Goal: Information Seeking & Learning: Learn about a topic

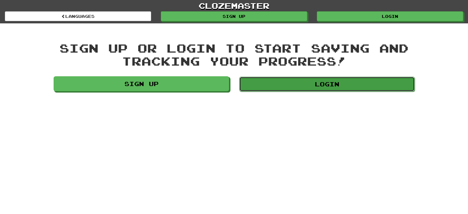
click at [307, 84] on link "Login" at bounding box center [326, 84] width 175 height 15
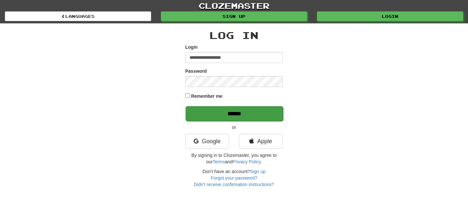
type input "**********"
click at [242, 111] on input "******" at bounding box center [233, 113] width 97 height 15
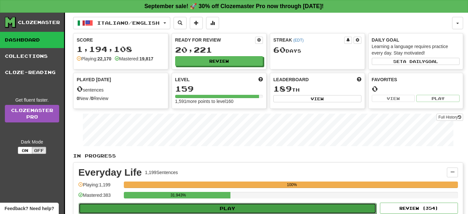
click at [281, 208] on button "Play" at bounding box center [227, 208] width 297 height 11
select select "**"
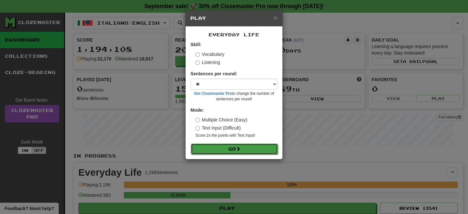
click at [230, 147] on button "Go" at bounding box center [234, 149] width 87 height 11
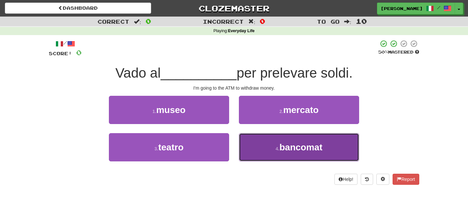
click at [272, 152] on button "4 . bancomat" at bounding box center [299, 147] width 120 height 28
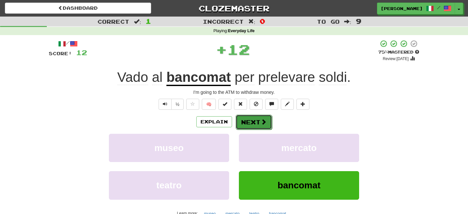
click at [249, 121] on button "Next" at bounding box center [253, 122] width 36 height 15
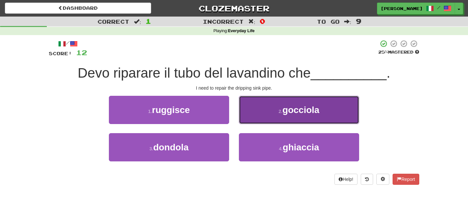
click at [269, 118] on button "2 . gocciola" at bounding box center [299, 110] width 120 height 28
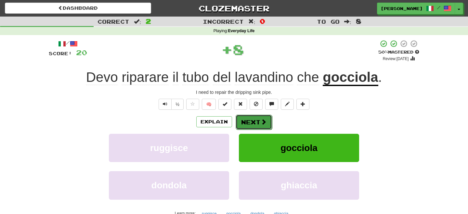
click at [257, 121] on button "Next" at bounding box center [253, 122] width 36 height 15
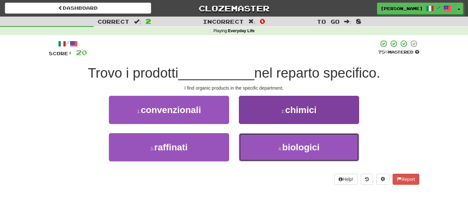
drag, startPoint x: 275, startPoint y: 151, endPoint x: 265, endPoint y: 138, distance: 16.1
click at [276, 150] on button "4 . biologici" at bounding box center [299, 147] width 120 height 28
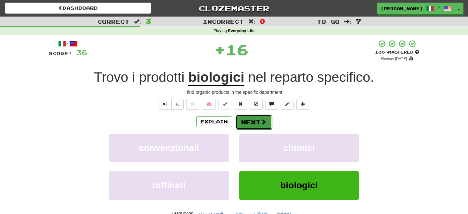
click at [254, 119] on button "Next" at bounding box center [253, 122] width 36 height 15
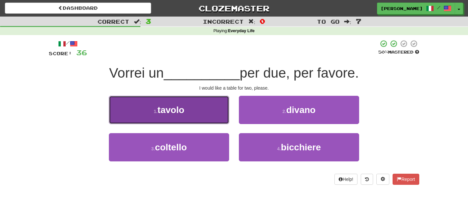
click at [208, 117] on button "1 . tavolo" at bounding box center [169, 110] width 120 height 28
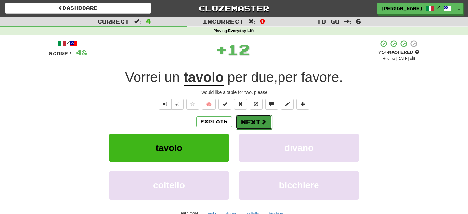
click at [250, 120] on button "Next" at bounding box center [253, 122] width 36 height 15
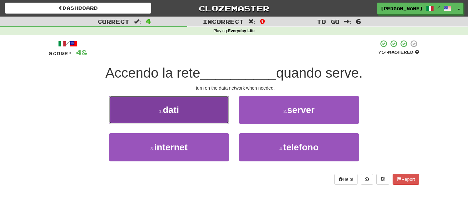
drag, startPoint x: 197, startPoint y: 115, endPoint x: 208, endPoint y: 118, distance: 11.0
click at [202, 117] on button "1 . dati" at bounding box center [169, 110] width 120 height 28
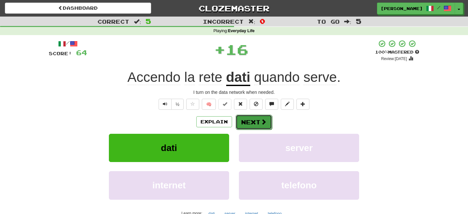
click at [249, 122] on button "Next" at bounding box center [253, 122] width 36 height 15
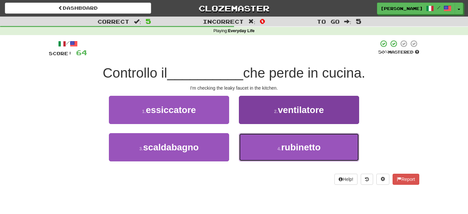
drag, startPoint x: 271, startPoint y: 150, endPoint x: 265, endPoint y: 138, distance: 13.4
click at [271, 149] on button "4 . rubinetto" at bounding box center [299, 147] width 120 height 28
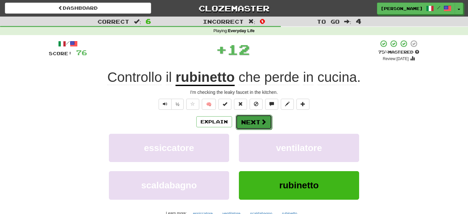
click at [253, 120] on button "Next" at bounding box center [253, 122] width 36 height 15
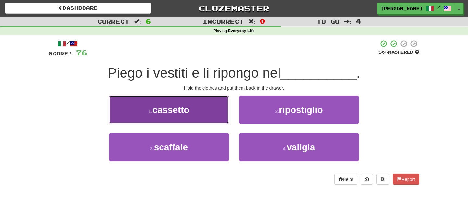
drag, startPoint x: 188, startPoint y: 118, endPoint x: 197, endPoint y: 120, distance: 9.6
click at [194, 120] on button "1 . cassetto" at bounding box center [169, 110] width 120 height 28
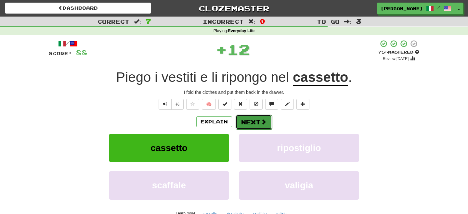
click at [240, 123] on button "Next" at bounding box center [253, 122] width 36 height 15
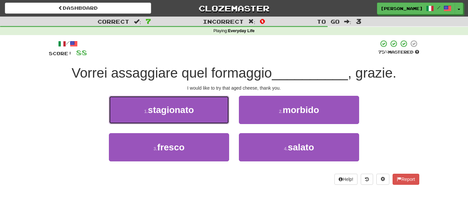
drag, startPoint x: 180, startPoint y: 112, endPoint x: 193, endPoint y: 114, distance: 12.4
click at [182, 113] on span "stagionato" at bounding box center [171, 110] width 46 height 10
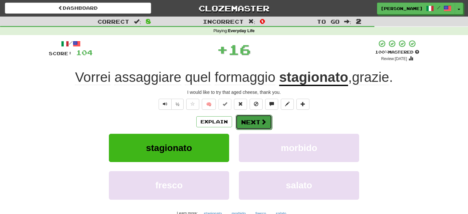
click at [246, 120] on button "Next" at bounding box center [253, 122] width 36 height 15
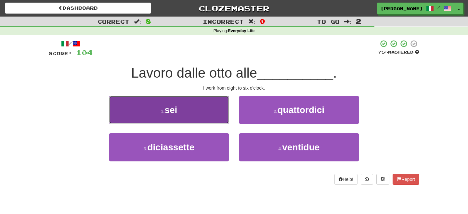
drag, startPoint x: 193, startPoint y: 116, endPoint x: 201, endPoint y: 118, distance: 9.1
click at [199, 118] on button "1 . sei" at bounding box center [169, 110] width 120 height 28
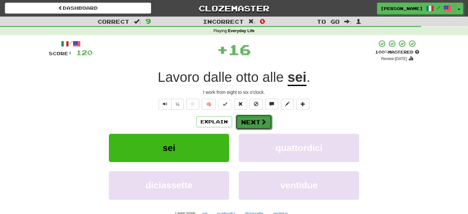
click at [248, 124] on button "Next" at bounding box center [253, 122] width 36 height 15
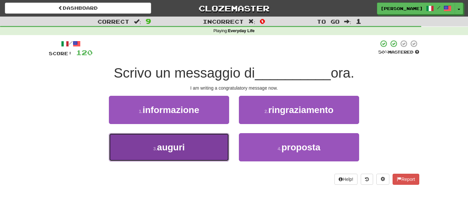
click at [165, 147] on span "auguri" at bounding box center [171, 147] width 28 height 10
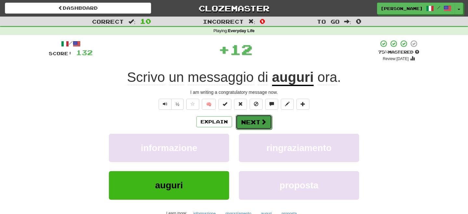
click at [247, 124] on button "Next" at bounding box center [253, 122] width 36 height 15
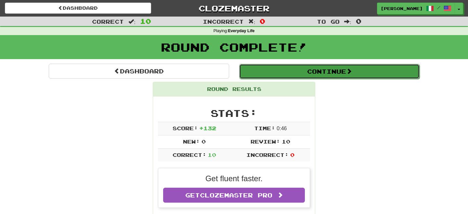
click at [263, 72] on button "Continue" at bounding box center [329, 71] width 180 height 15
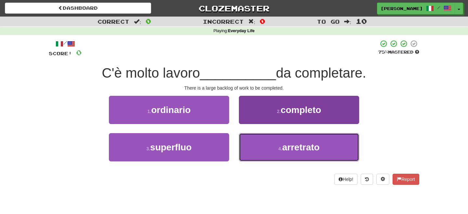
drag, startPoint x: 269, startPoint y: 150, endPoint x: 264, endPoint y: 143, distance: 8.4
click at [268, 148] on button "4 . arretrato" at bounding box center [299, 147] width 120 height 28
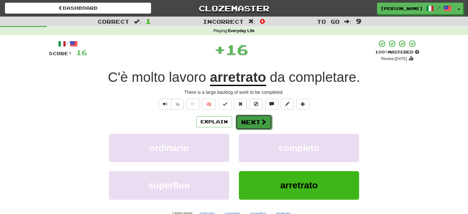
click at [247, 115] on button "Next" at bounding box center [253, 122] width 36 height 15
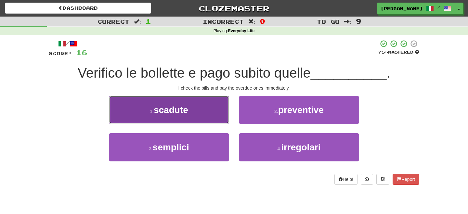
drag, startPoint x: 211, startPoint y: 114, endPoint x: 217, endPoint y: 116, distance: 6.5
click at [215, 116] on button "1 . scadute" at bounding box center [169, 110] width 120 height 28
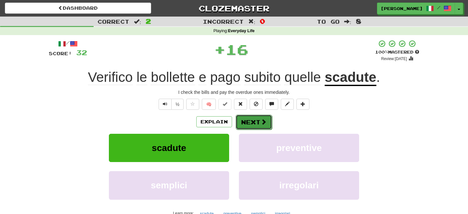
click at [251, 121] on button "Next" at bounding box center [253, 122] width 36 height 15
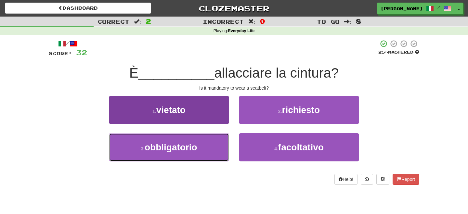
drag, startPoint x: 195, startPoint y: 149, endPoint x: 199, endPoint y: 146, distance: 5.5
click at [195, 149] on span "obbligatorio" at bounding box center [171, 147] width 53 height 10
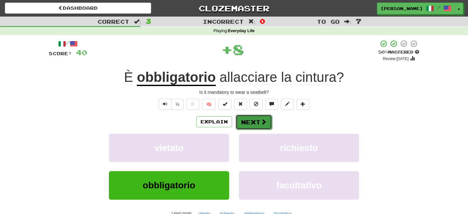
click at [258, 120] on button "Next" at bounding box center [253, 122] width 36 height 15
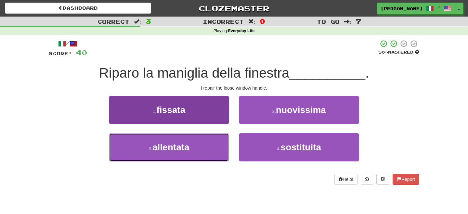
click at [177, 147] on span "allentata" at bounding box center [170, 147] width 37 height 10
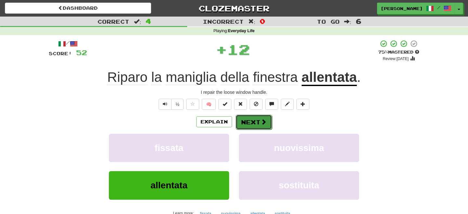
click at [243, 120] on button "Next" at bounding box center [253, 122] width 36 height 15
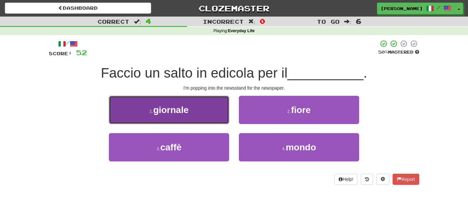
click at [217, 116] on button "1 . giornale" at bounding box center [169, 110] width 120 height 28
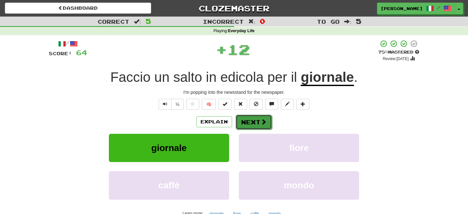
click at [244, 121] on button "Next" at bounding box center [253, 122] width 36 height 15
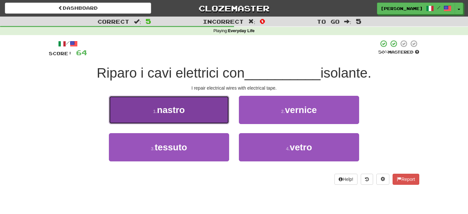
drag, startPoint x: 200, startPoint y: 112, endPoint x: 233, endPoint y: 113, distance: 32.5
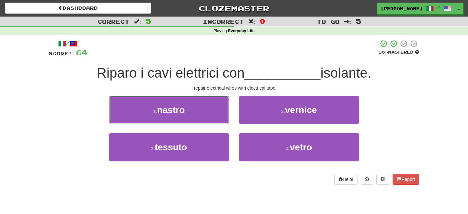
click at [200, 112] on button "1 . nastro" at bounding box center [169, 110] width 120 height 28
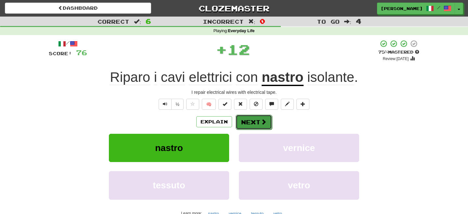
click at [253, 120] on button "Next" at bounding box center [253, 122] width 36 height 15
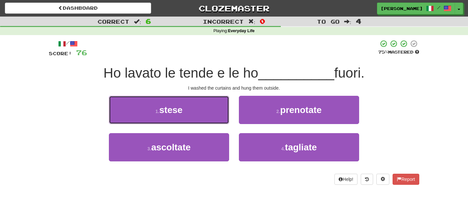
drag, startPoint x: 192, startPoint y: 110, endPoint x: 228, endPoint y: 114, distance: 36.3
click at [196, 111] on button "1 . stese" at bounding box center [169, 110] width 120 height 28
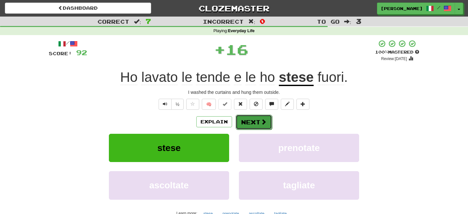
click at [259, 117] on button "Next" at bounding box center [253, 122] width 36 height 15
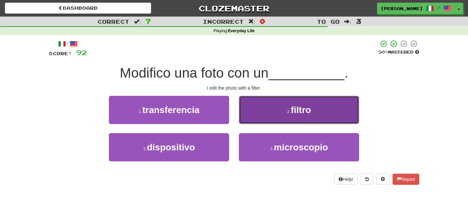
click at [262, 116] on button "2 . filtro" at bounding box center [299, 110] width 120 height 28
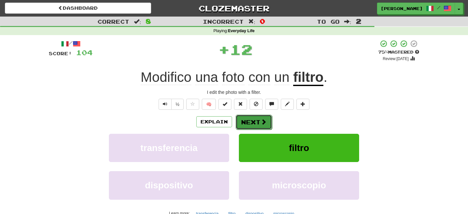
click at [262, 116] on button "Next" at bounding box center [253, 122] width 36 height 15
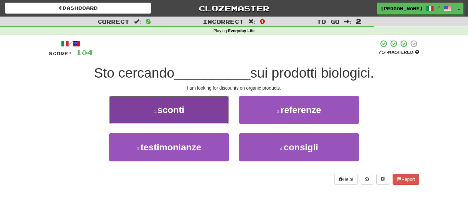
click at [167, 115] on button "1 . sconti" at bounding box center [169, 110] width 120 height 28
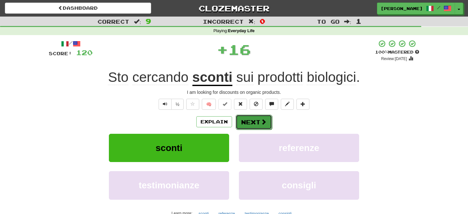
click at [249, 124] on button "Next" at bounding box center [253, 122] width 36 height 15
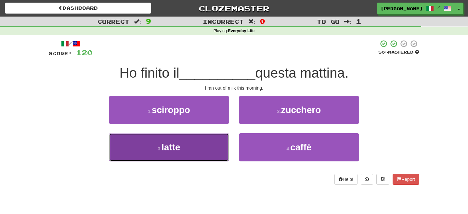
click at [180, 147] on span "latte" at bounding box center [170, 147] width 19 height 10
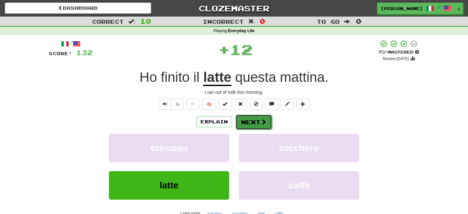
click at [244, 116] on button "Next" at bounding box center [253, 122] width 36 height 15
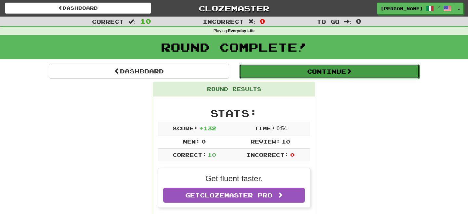
click at [278, 75] on button "Continue" at bounding box center [329, 71] width 180 height 15
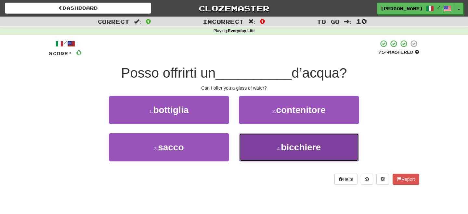
drag, startPoint x: 284, startPoint y: 148, endPoint x: 282, endPoint y: 145, distance: 3.5
click at [283, 146] on span "bicchiere" at bounding box center [301, 147] width 40 height 10
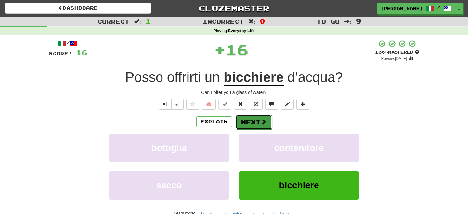
click at [251, 120] on button "Next" at bounding box center [253, 122] width 36 height 15
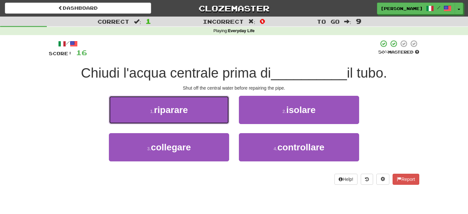
drag, startPoint x: 167, startPoint y: 111, endPoint x: 173, endPoint y: 113, distance: 6.4
click at [171, 112] on span "riparare" at bounding box center [171, 110] width 34 height 10
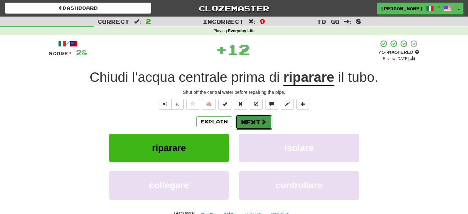
click at [249, 123] on button "Next" at bounding box center [253, 122] width 36 height 15
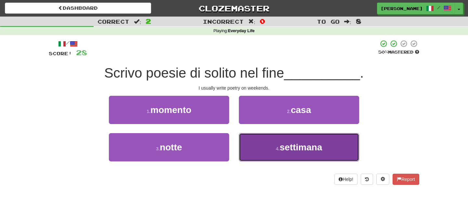
click at [258, 145] on button "4 . settimana" at bounding box center [299, 147] width 120 height 28
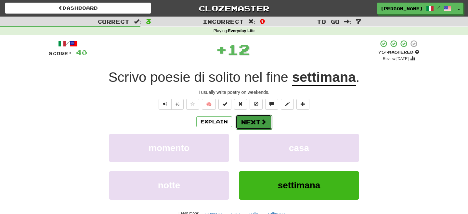
click at [254, 123] on button "Next" at bounding box center [253, 122] width 36 height 15
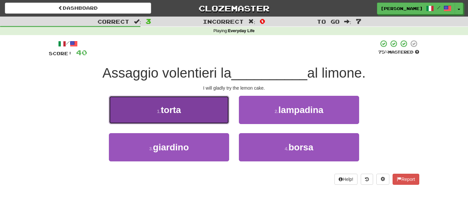
click at [181, 115] on span "torta" at bounding box center [171, 110] width 20 height 10
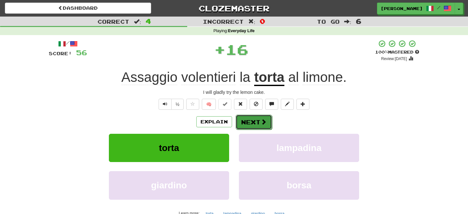
click at [249, 123] on button "Next" at bounding box center [253, 122] width 36 height 15
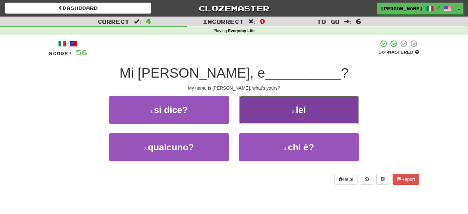
click at [287, 113] on button "2 . lei" at bounding box center [299, 110] width 120 height 28
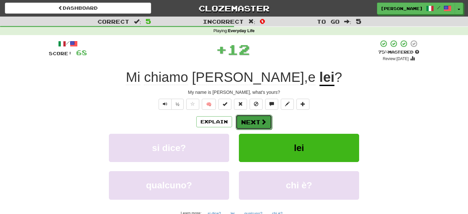
click at [253, 124] on button "Next" at bounding box center [253, 122] width 36 height 15
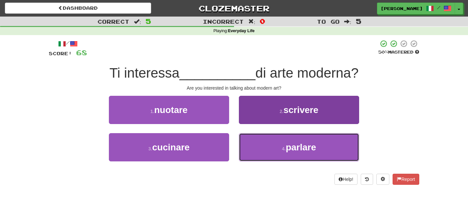
drag, startPoint x: 268, startPoint y: 152, endPoint x: 261, endPoint y: 138, distance: 15.2
click at [267, 148] on button "4 . parlare" at bounding box center [299, 147] width 120 height 28
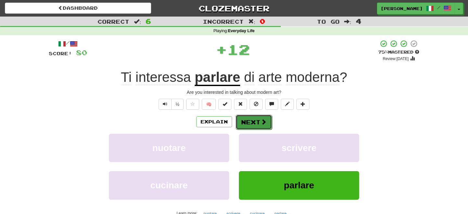
click at [253, 121] on button "Next" at bounding box center [253, 122] width 36 height 15
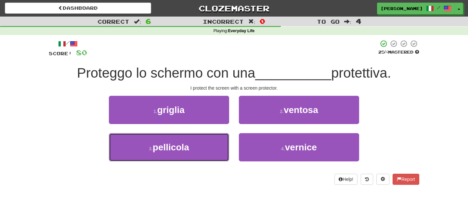
drag, startPoint x: 195, startPoint y: 153, endPoint x: 232, endPoint y: 138, distance: 39.4
click at [199, 152] on button "3 . pellicola" at bounding box center [169, 147] width 120 height 28
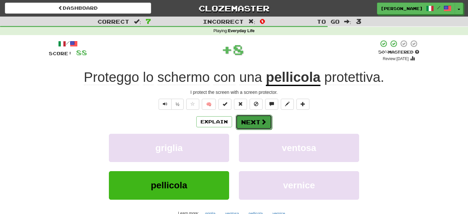
click at [257, 121] on button "Next" at bounding box center [253, 122] width 36 height 15
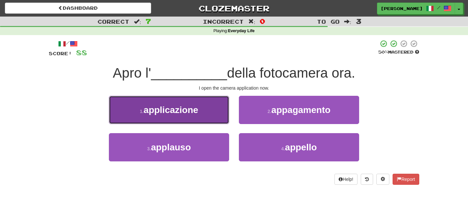
click at [199, 115] on button "1 . applicazione" at bounding box center [169, 110] width 120 height 28
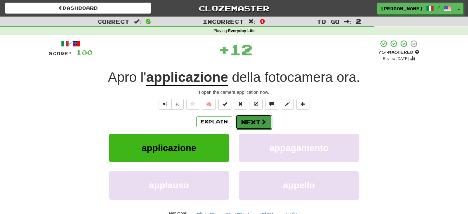
click at [256, 123] on button "Next" at bounding box center [253, 122] width 36 height 15
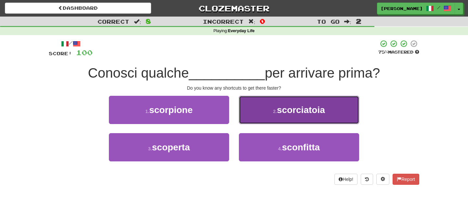
click at [272, 120] on button "2 . scorciatoia" at bounding box center [299, 110] width 120 height 28
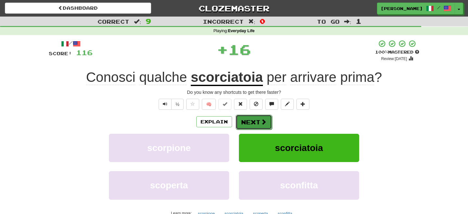
click at [248, 127] on button "Next" at bounding box center [253, 122] width 36 height 15
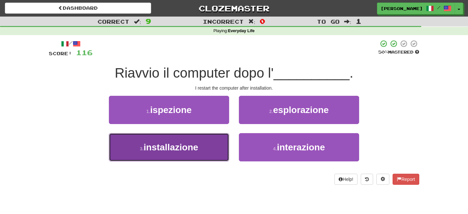
drag, startPoint x: 193, startPoint y: 149, endPoint x: 204, endPoint y: 147, distance: 10.9
click at [201, 148] on button "3 . installazione" at bounding box center [169, 147] width 120 height 28
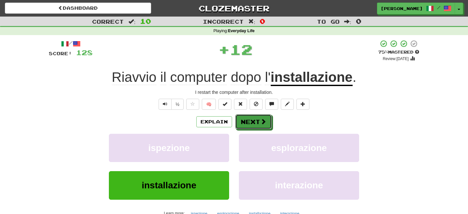
click at [245, 125] on button "Next" at bounding box center [253, 121] width 36 height 15
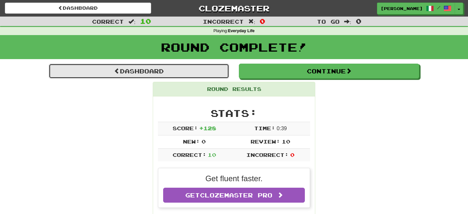
click at [152, 77] on link "Dashboard" at bounding box center [139, 71] width 180 height 15
